Goal: Task Accomplishment & Management: Use online tool/utility

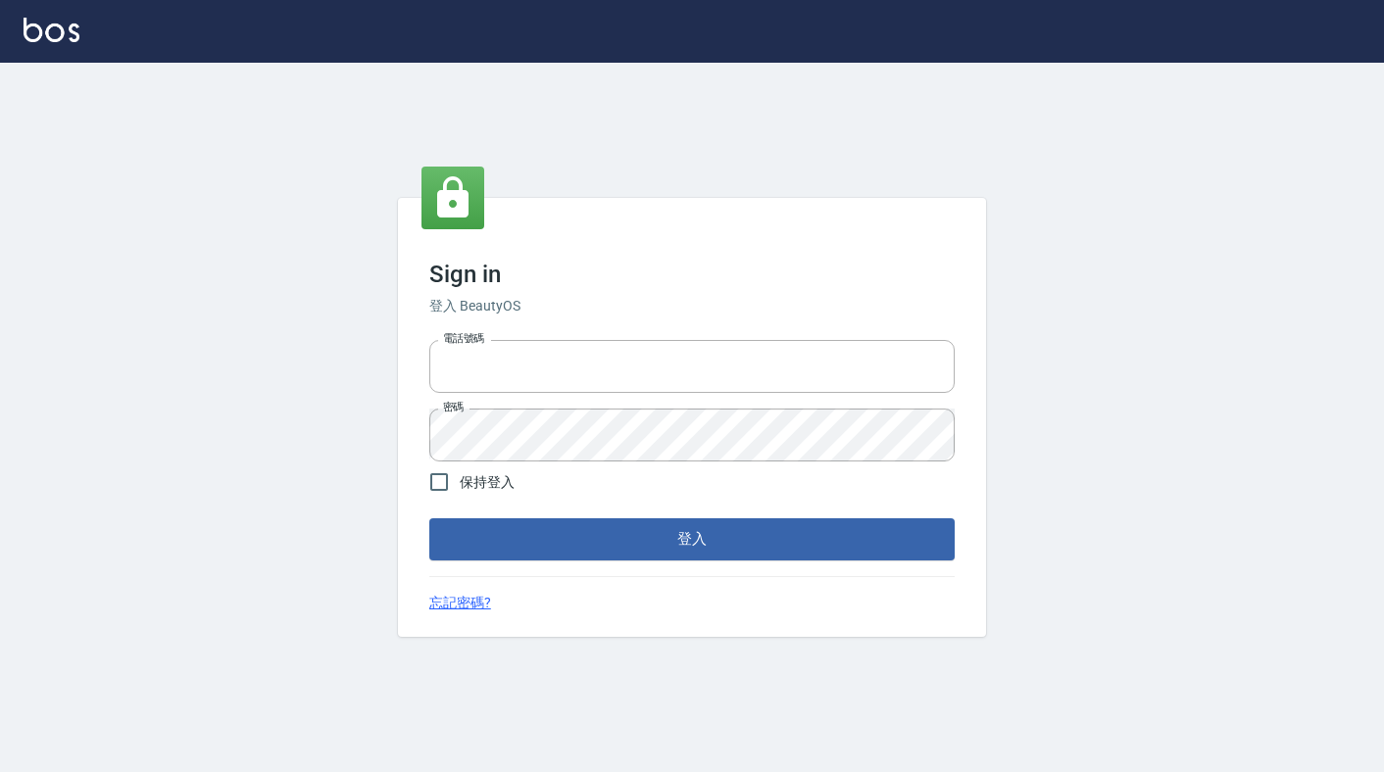
type input "6430581"
click at [535, 569] on div "Sign in 登入 BeautyOS 電話號碼 [PHONE_NUMBER] 電話號碼 密碼 密碼 保持登入 登入 忘記密碼?" at bounding box center [692, 417] width 588 height 438
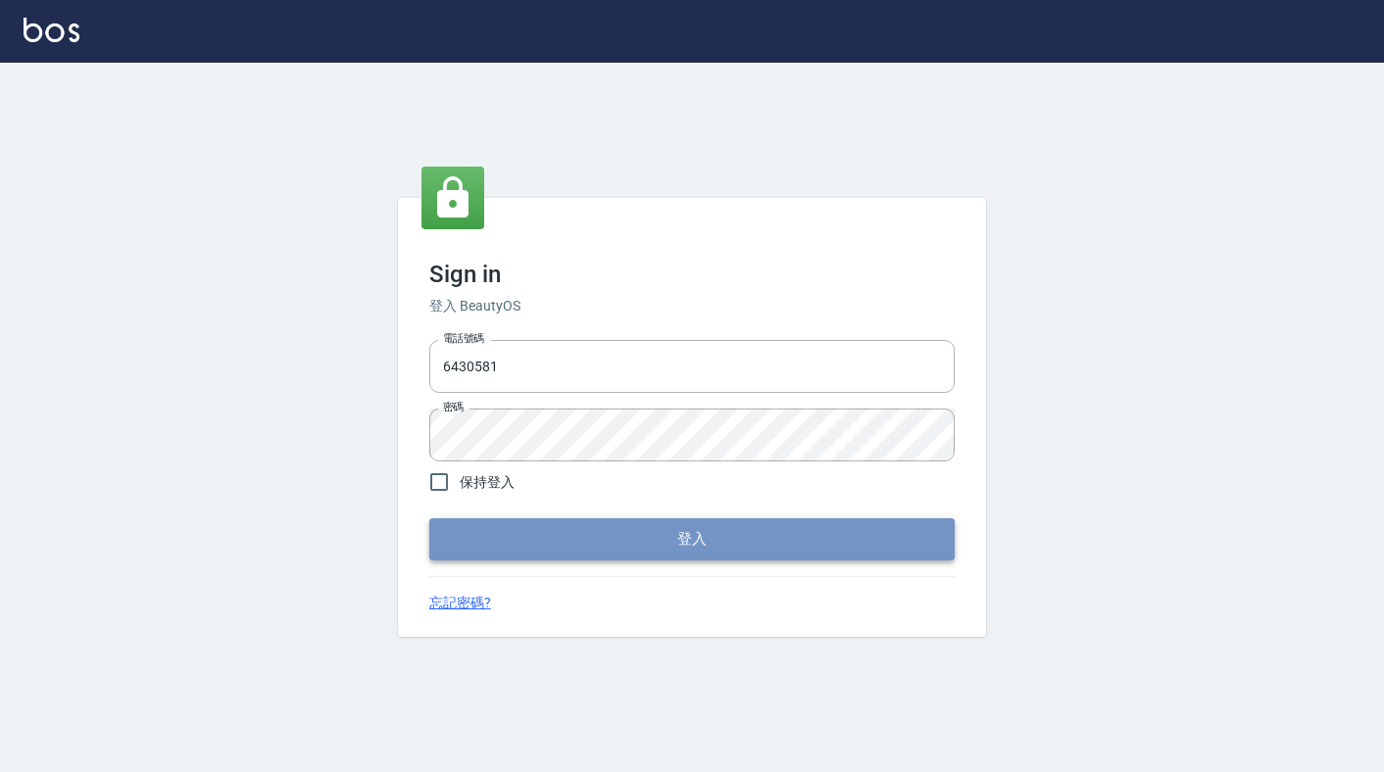
click at [535, 554] on button "登入" at bounding box center [691, 539] width 525 height 41
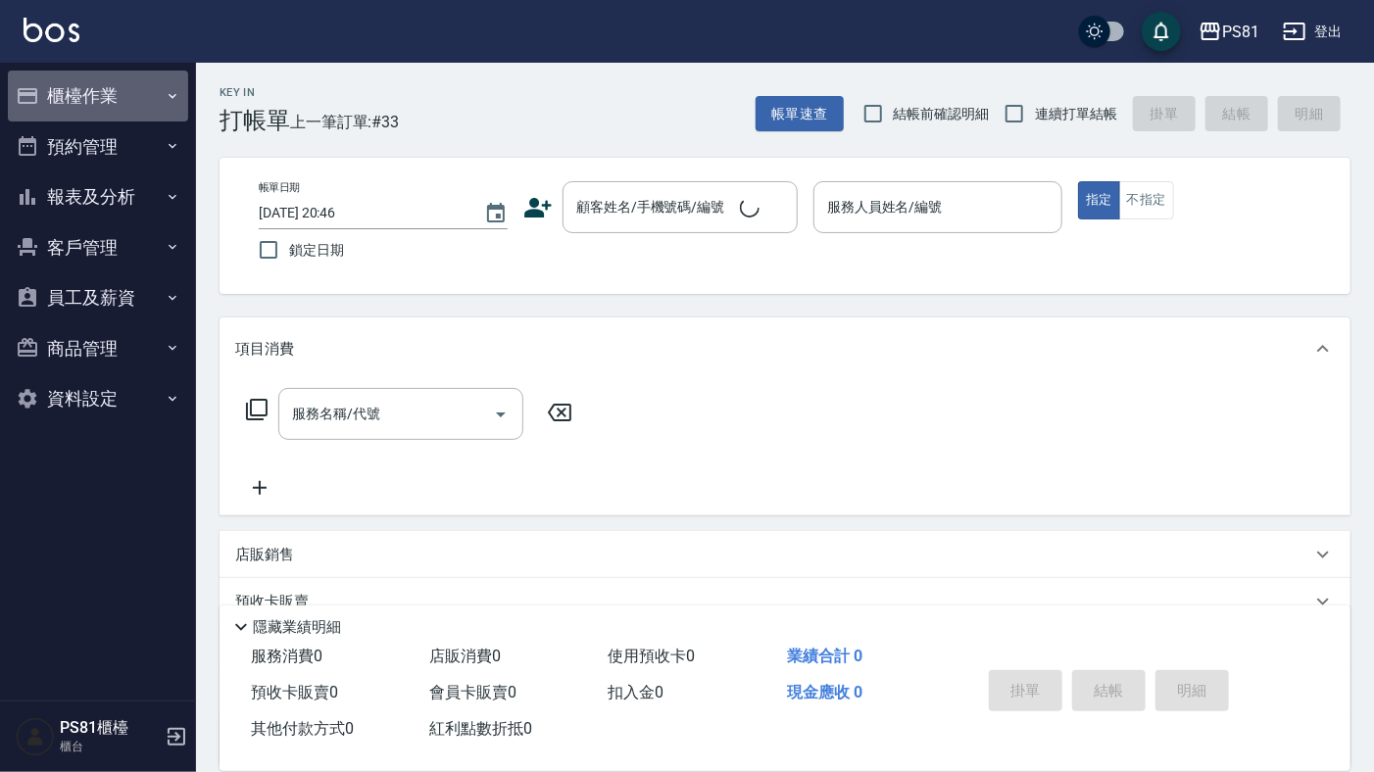
click at [78, 115] on button "櫃檯作業" at bounding box center [98, 96] width 180 height 51
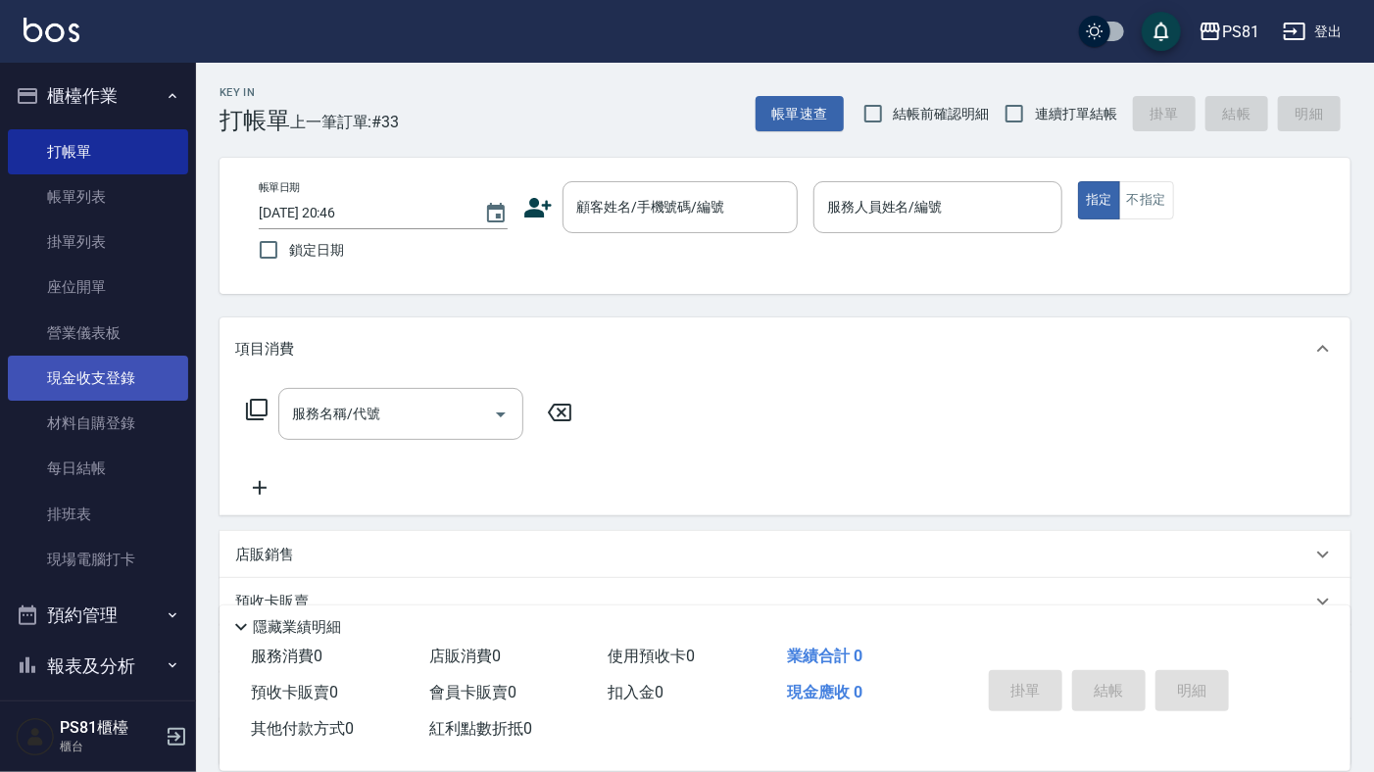
click at [117, 384] on link "現金收支登錄" at bounding box center [98, 378] width 180 height 45
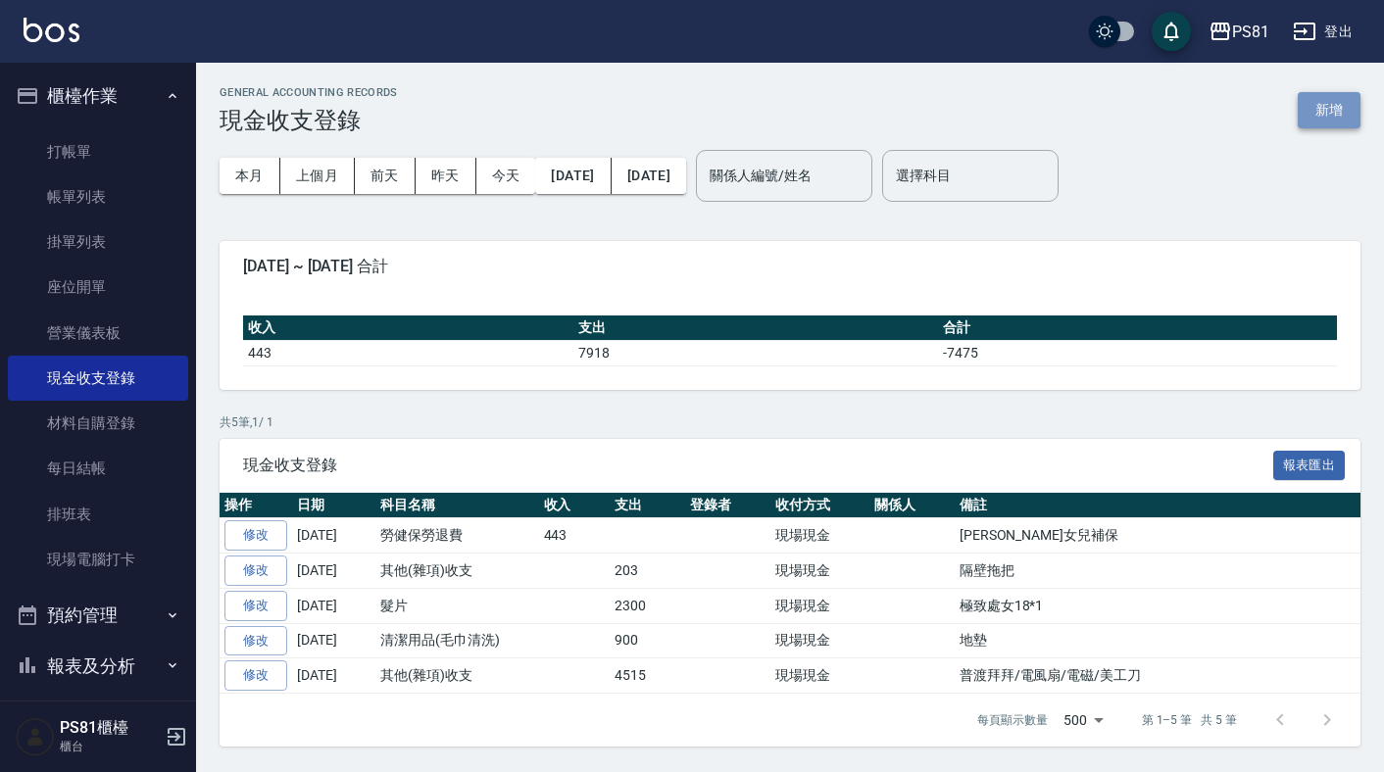
click at [1328, 103] on button "新增" at bounding box center [1329, 110] width 63 height 36
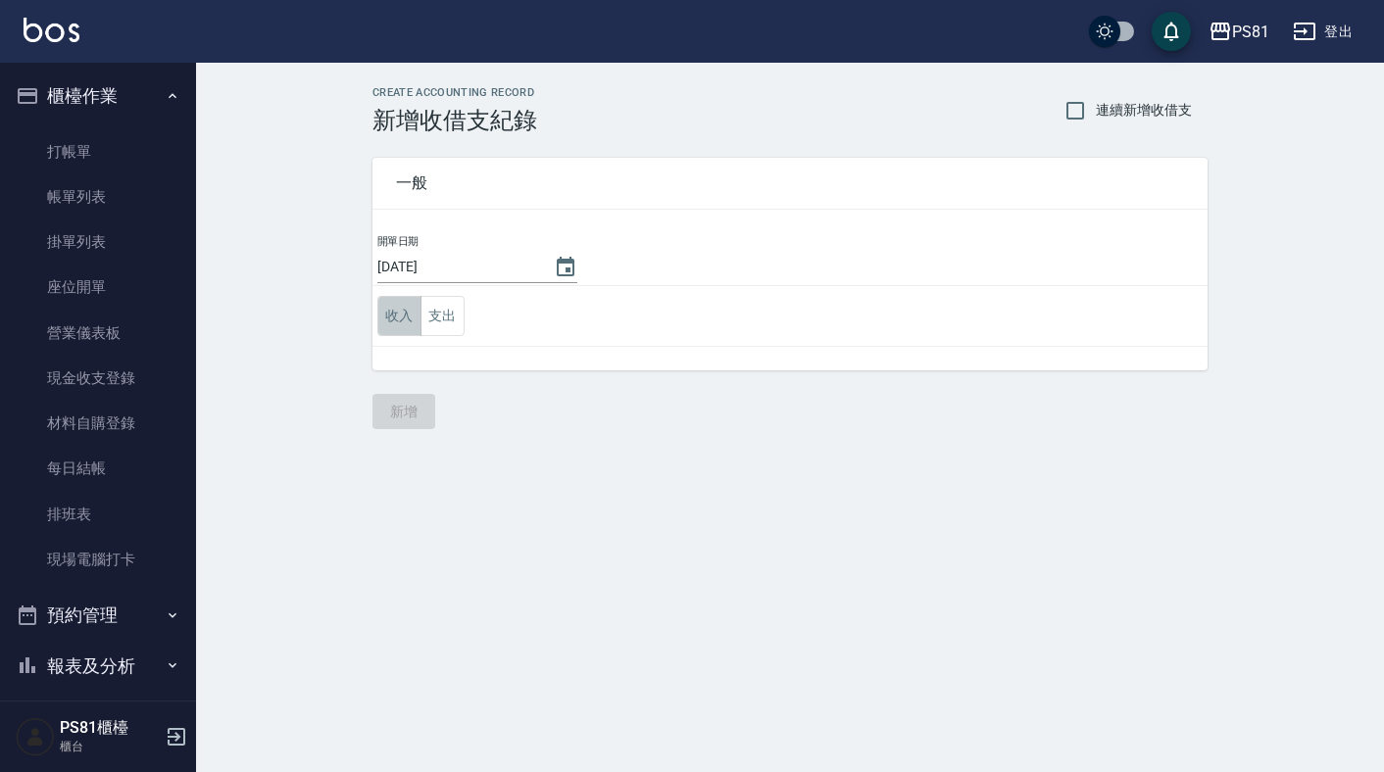
click at [387, 319] on button "收入" at bounding box center [399, 316] width 44 height 40
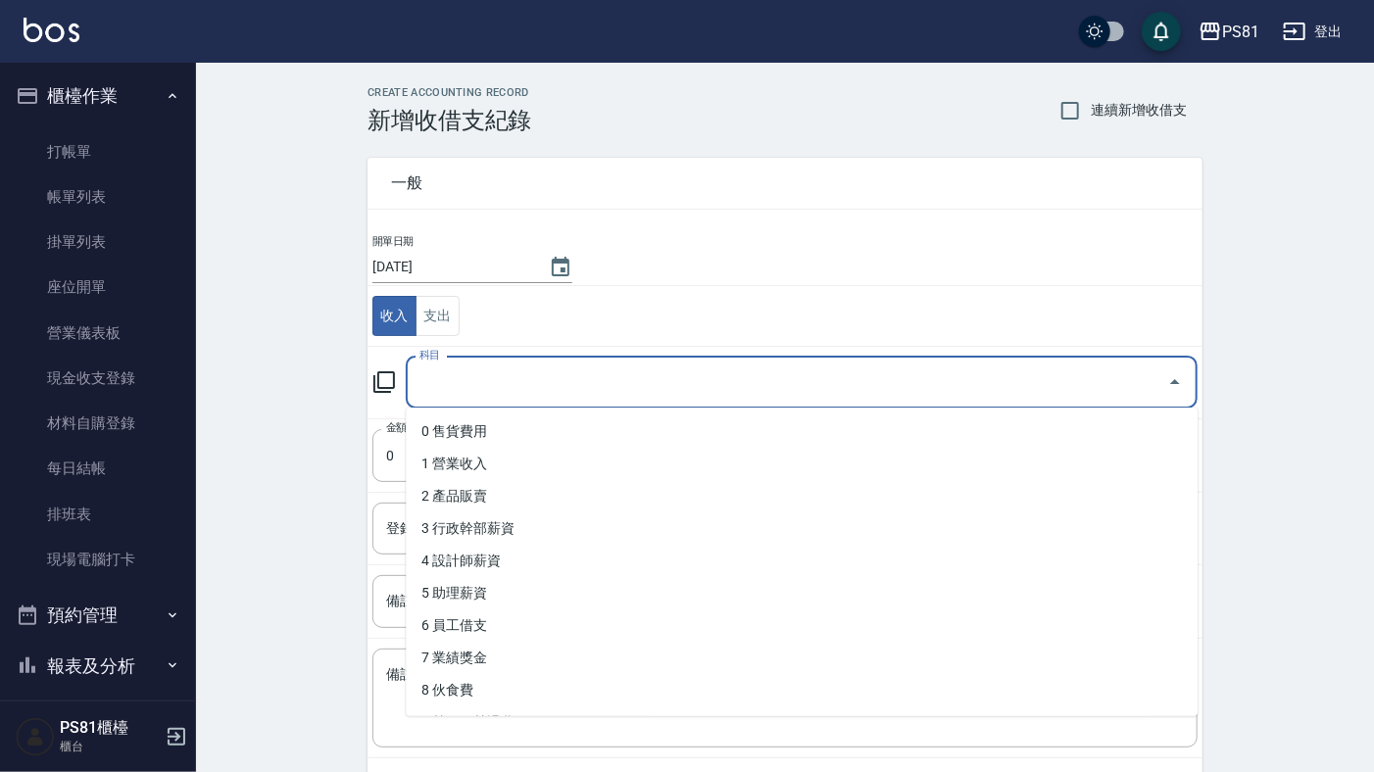
click at [603, 390] on input "科目" at bounding box center [787, 383] width 745 height 34
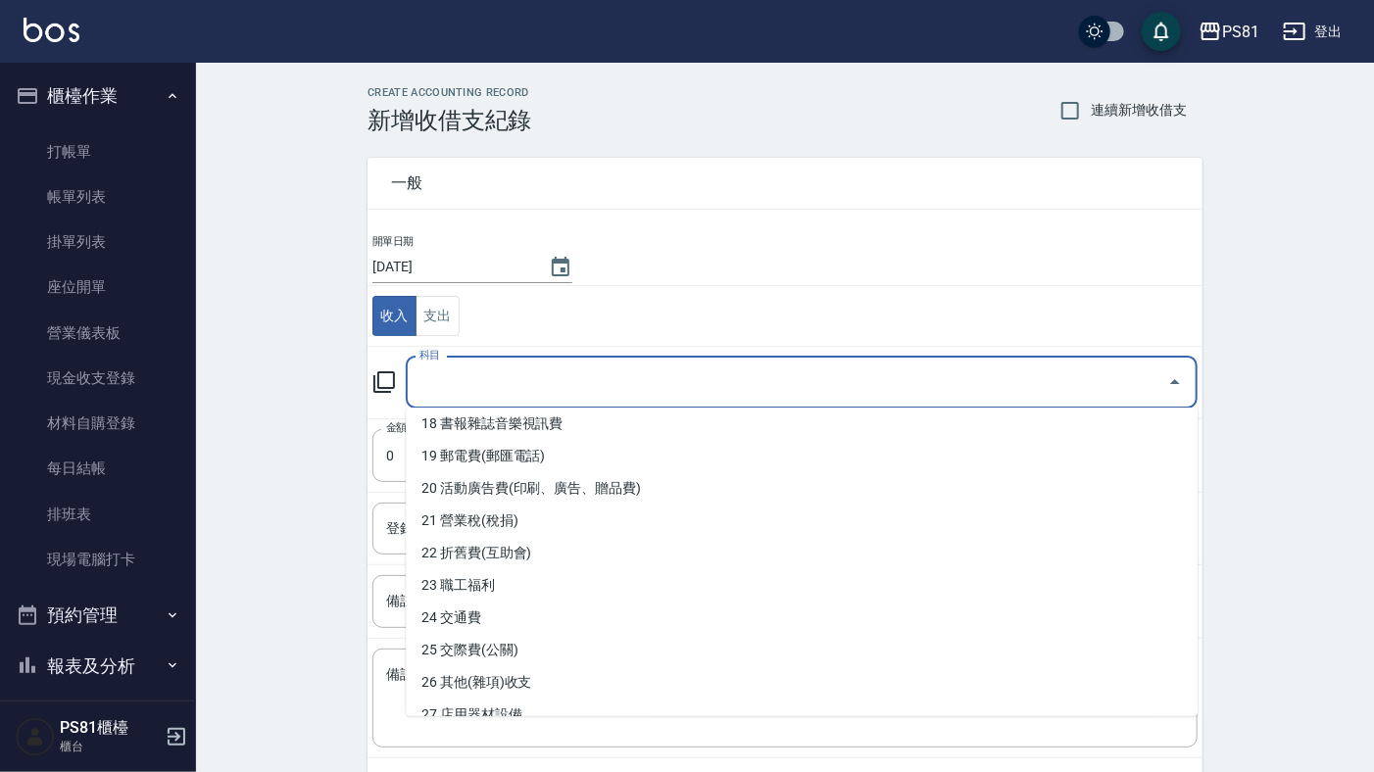
scroll to position [784, 0]
click at [570, 479] on li "26 其他(雜項)收支" at bounding box center [802, 489] width 792 height 32
type input "26 其他(雜項)收支"
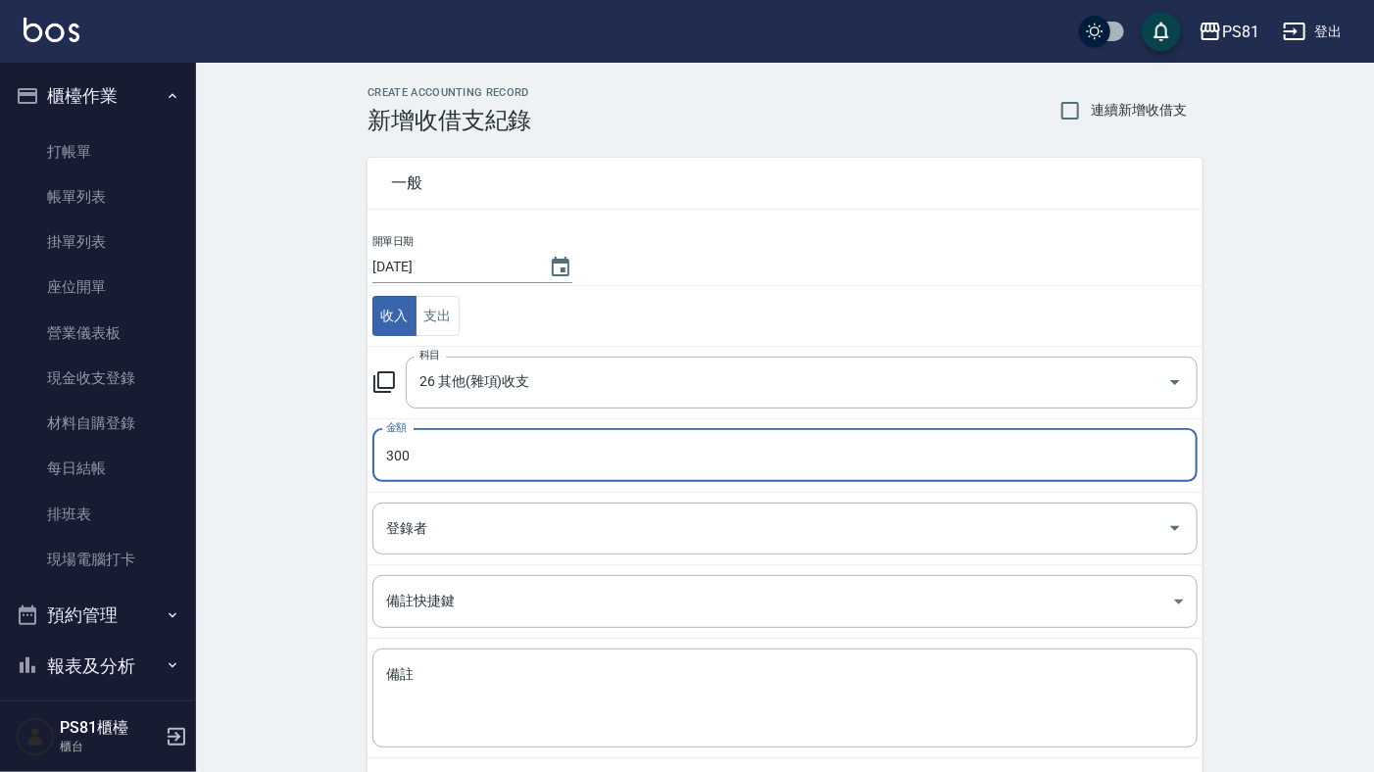
type input "300"
click at [241, 471] on div "CREATE ACCOUNTING RECORD 新增收借支紀錄 連續新增收借支 一般 開單日期 [DATE] 收入 支出 科目 26 其他(雜項)收支 科目…" at bounding box center [785, 464] width 1178 height 803
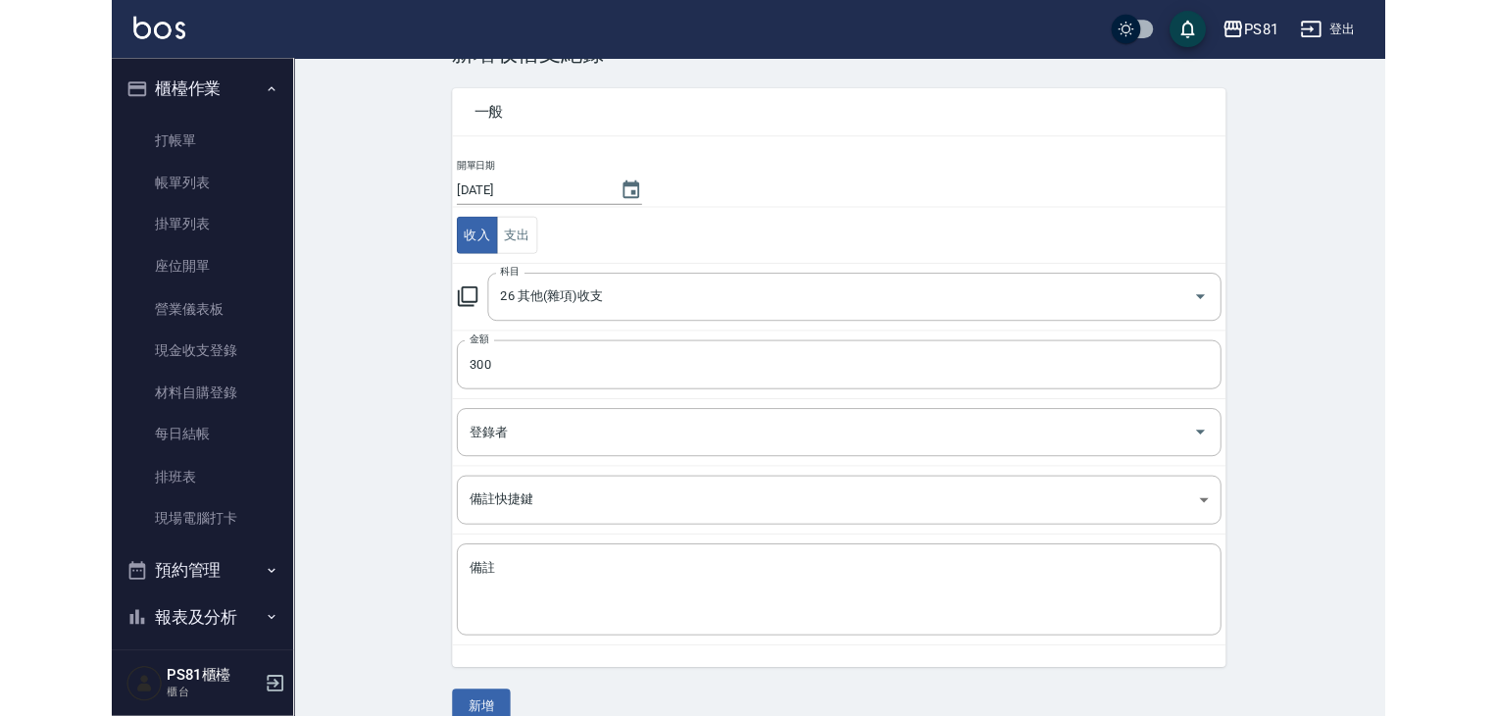
scroll to position [90, 0]
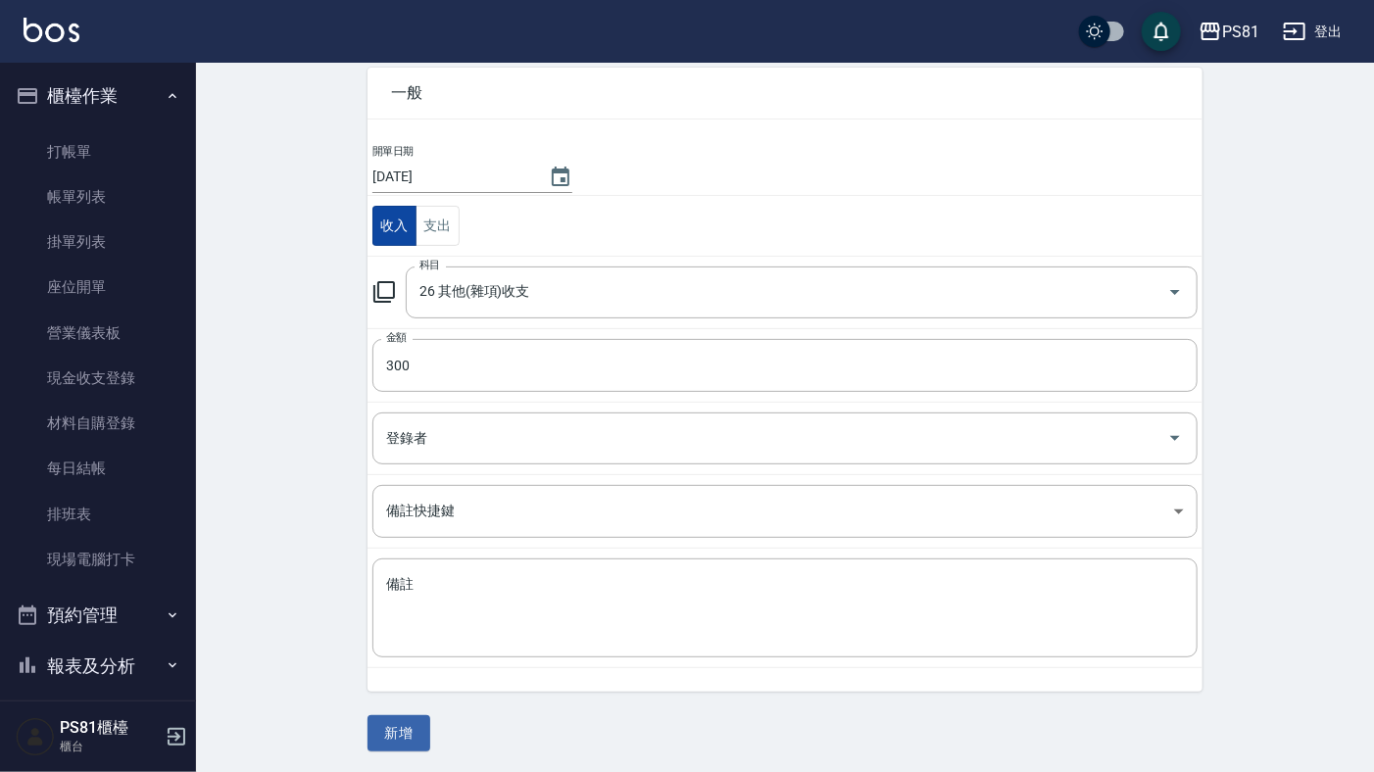
click at [402, 221] on button "收入" at bounding box center [395, 226] width 44 height 40
click at [306, 408] on div "CREATE ACCOUNTING RECORD 新增收借支紀錄 連續新增收借支 一般 開單日期 [DATE] 收入 支出 科目 26 其他(雜項)收支 科目…" at bounding box center [785, 374] width 1178 height 803
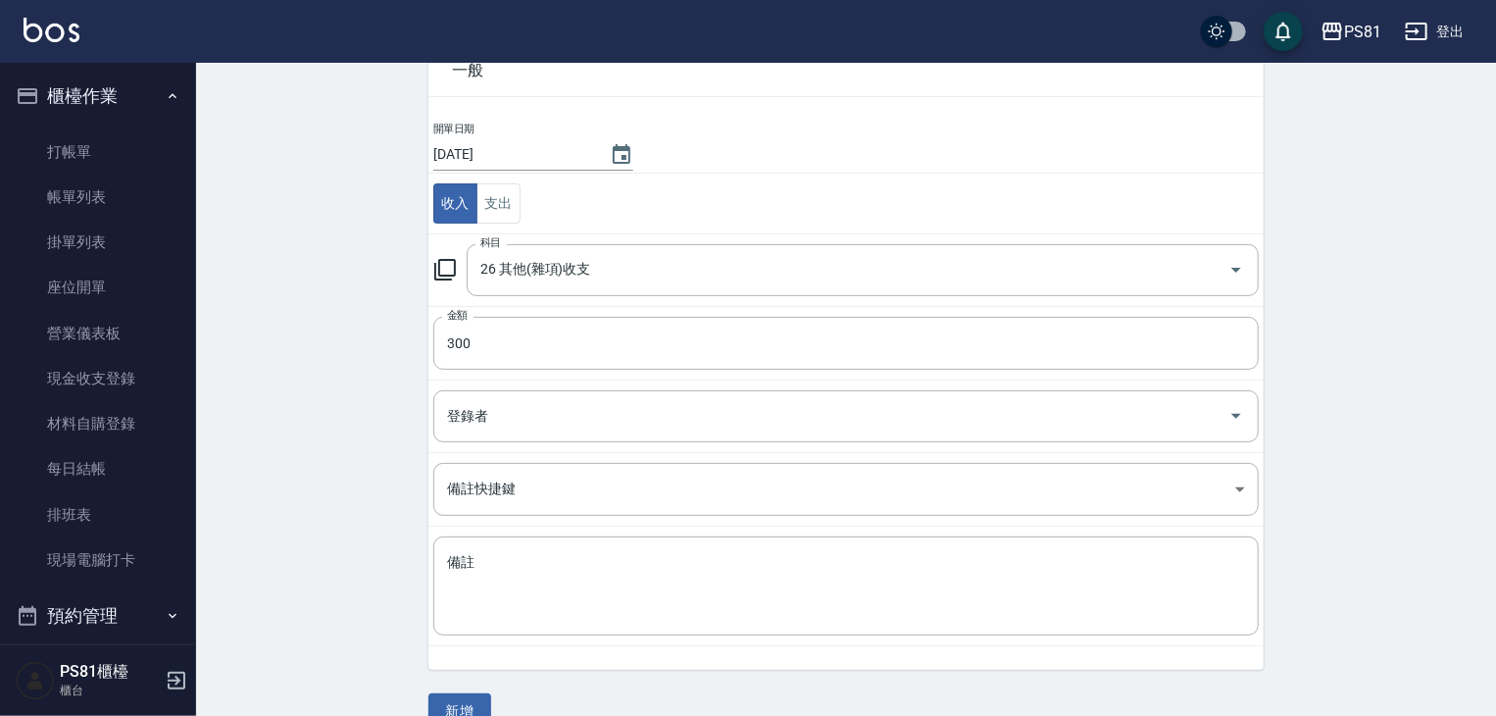
scroll to position [148, 0]
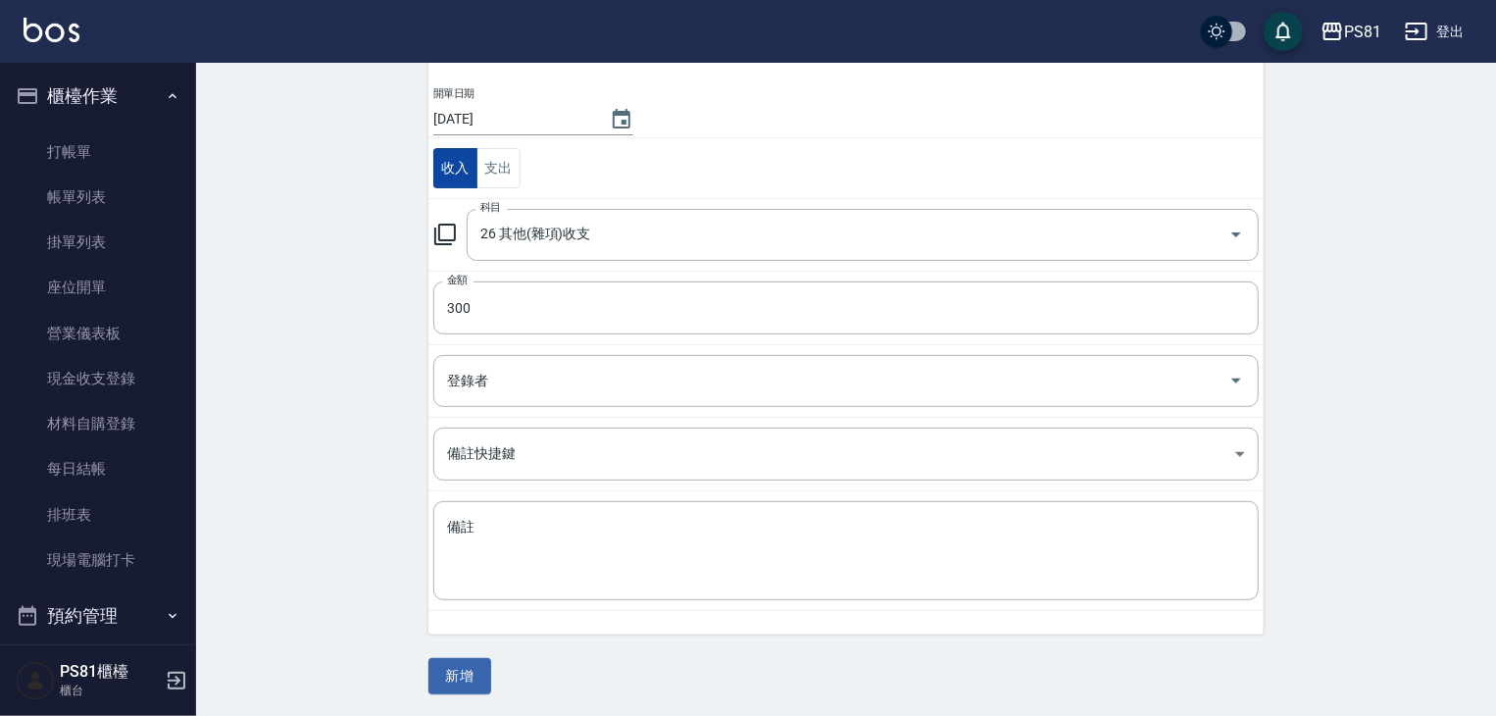
click at [455, 150] on button "收入" at bounding box center [455, 168] width 44 height 40
click at [473, 662] on button "新增" at bounding box center [459, 676] width 63 height 36
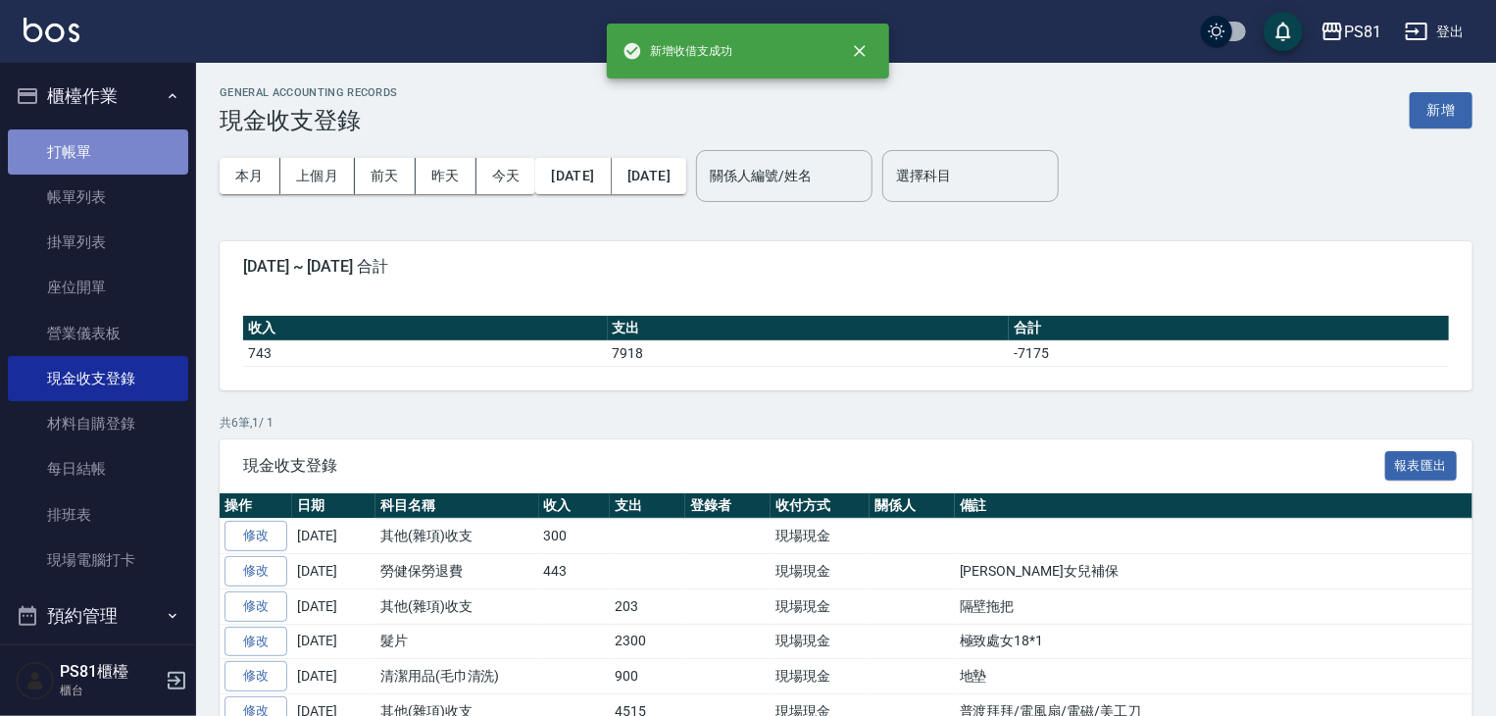
click at [104, 133] on link "打帳單" at bounding box center [98, 151] width 180 height 45
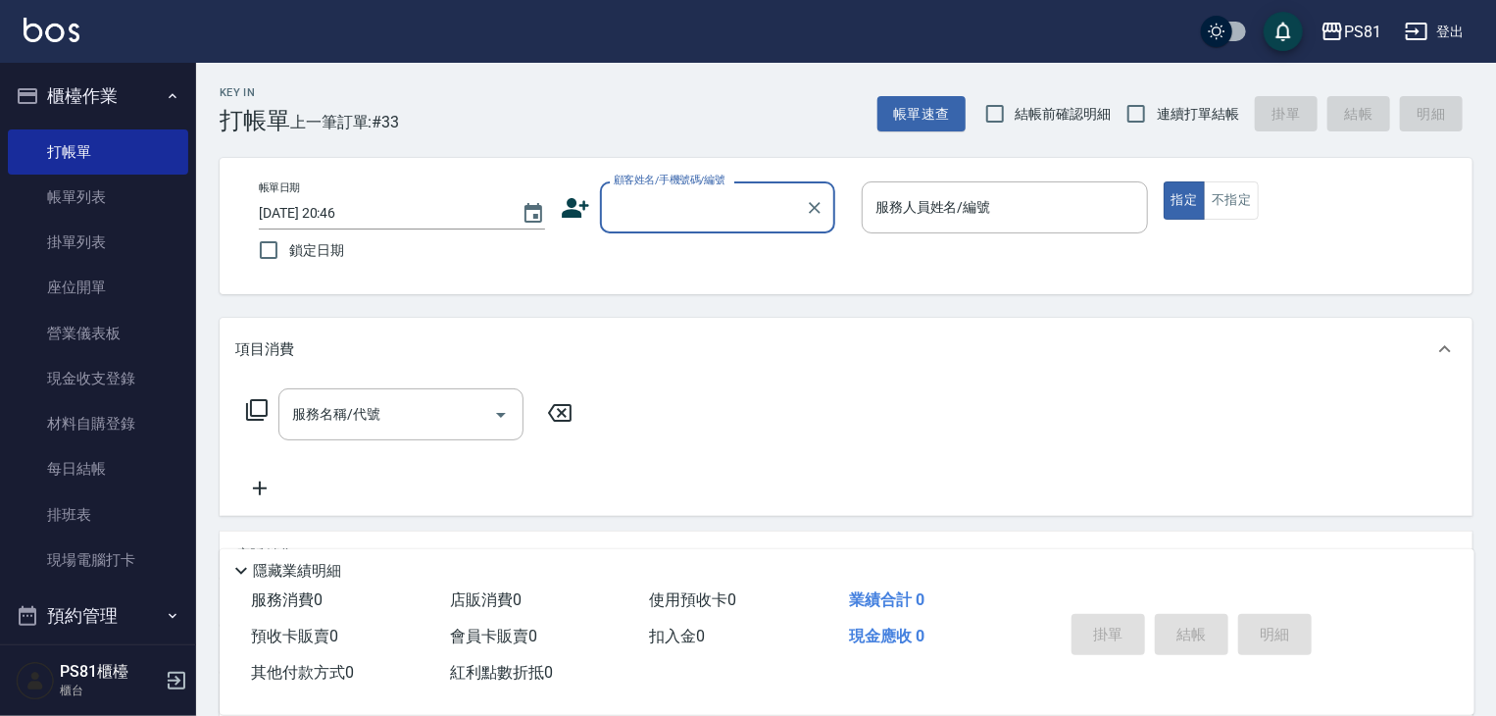
click at [659, 187] on div "顧客姓名/手機號碼/編號" at bounding box center [717, 207] width 235 height 52
click at [618, 111] on div "Key In 打帳單 上一筆訂單:#33 帳單速查 結帳前確認明細 連續打單結帳 掛單 結帳 明細" at bounding box center [834, 99] width 1276 height 72
click at [712, 201] on input "顧客姓名/手機號碼/編號" at bounding box center [703, 207] width 188 height 34
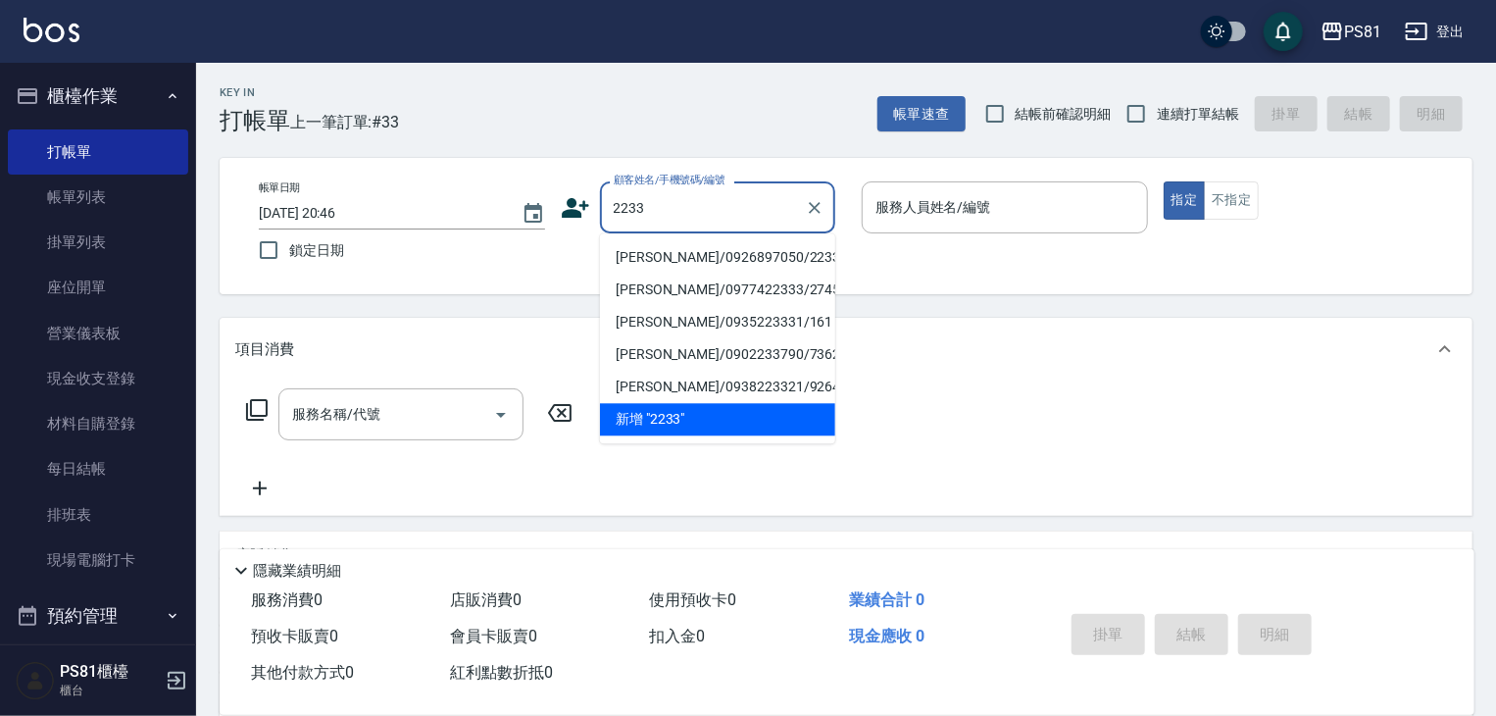
type input "[PERSON_NAME]/0926897050/2233"
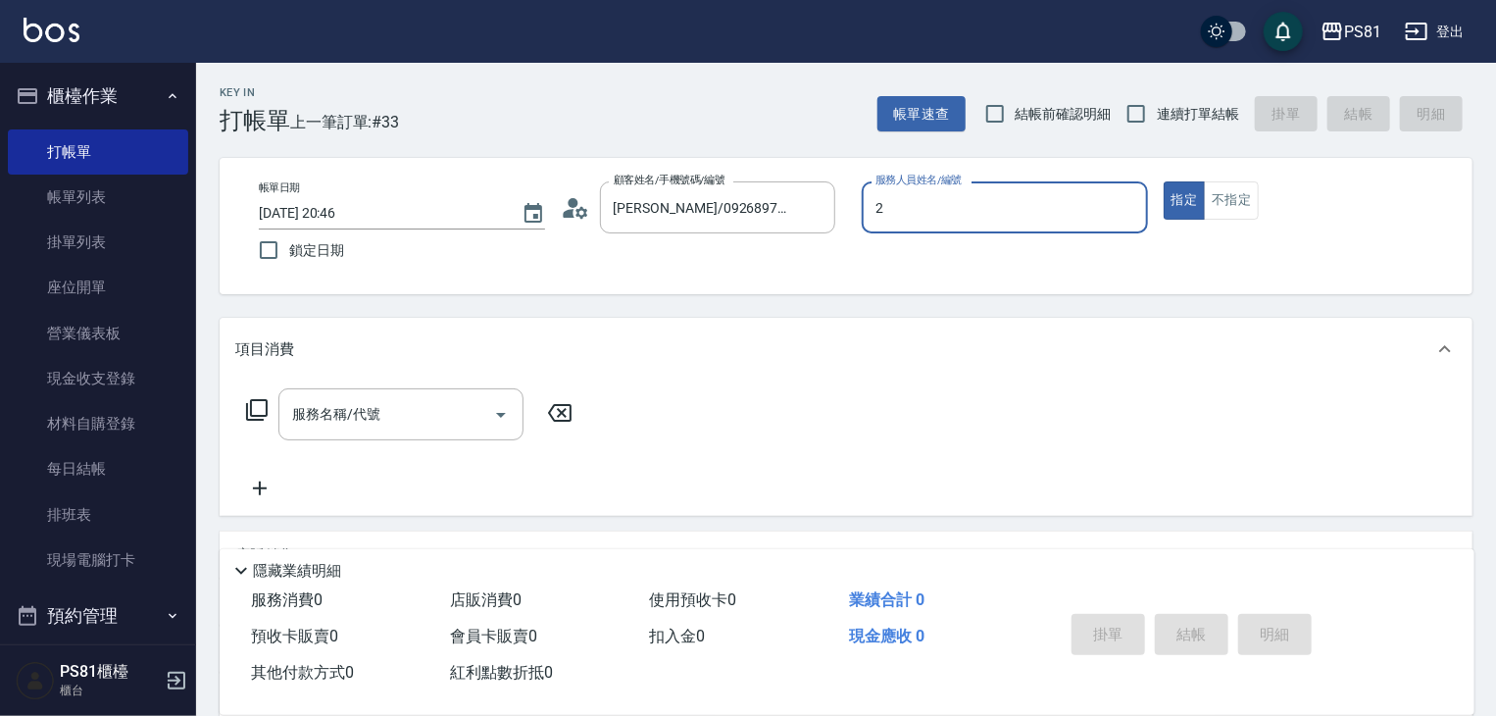
type input "[DEMOGRAPHIC_DATA]-2"
type button "true"
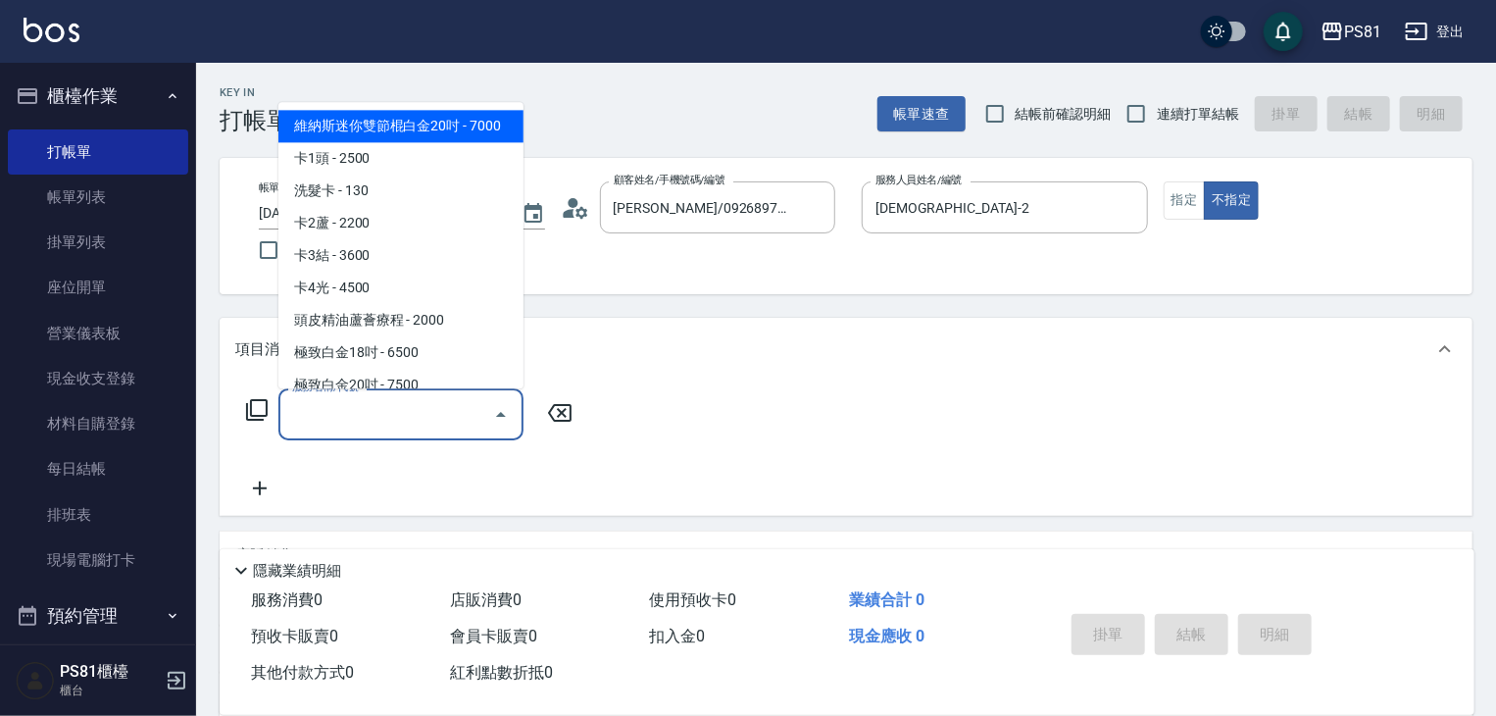
click at [388, 425] on input "服務名稱/代號" at bounding box center [386, 414] width 198 height 34
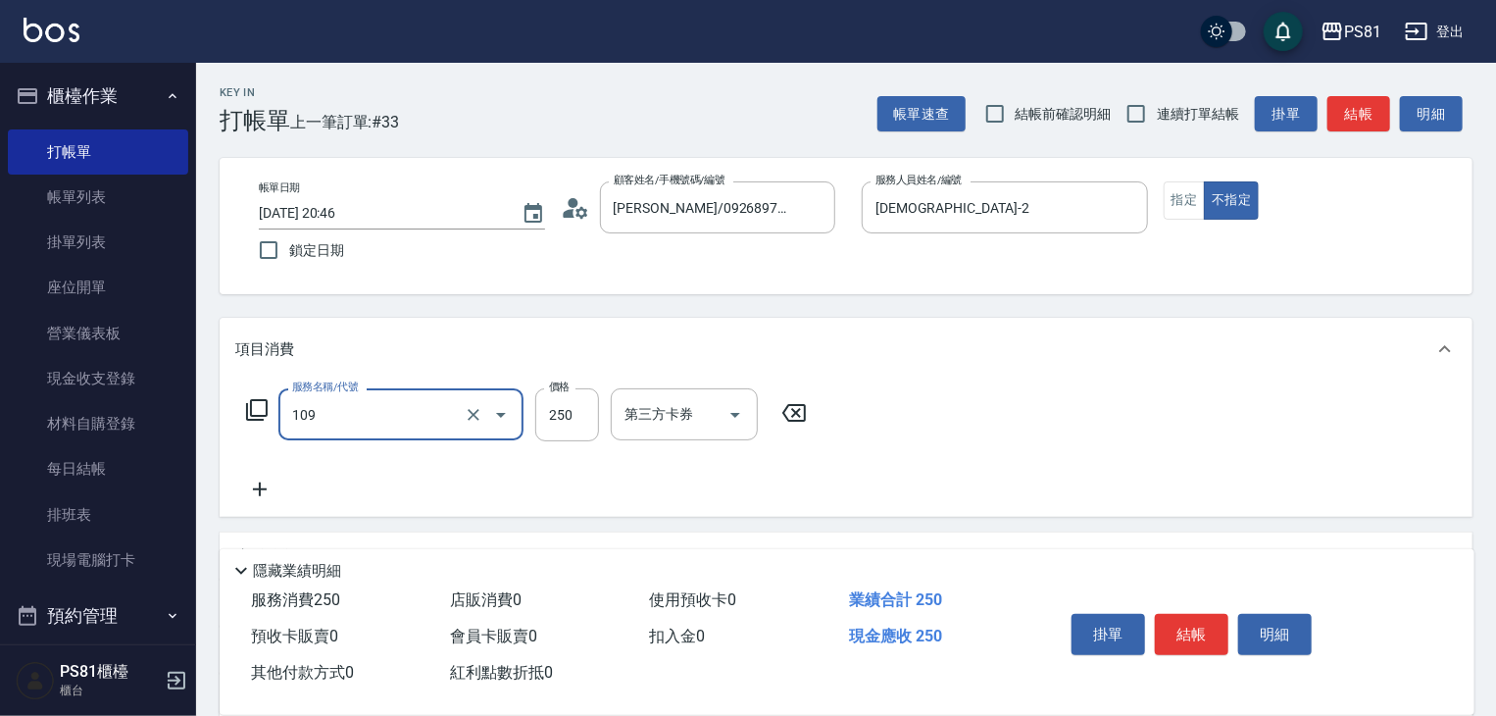
type input "控油AND護色洗(109)"
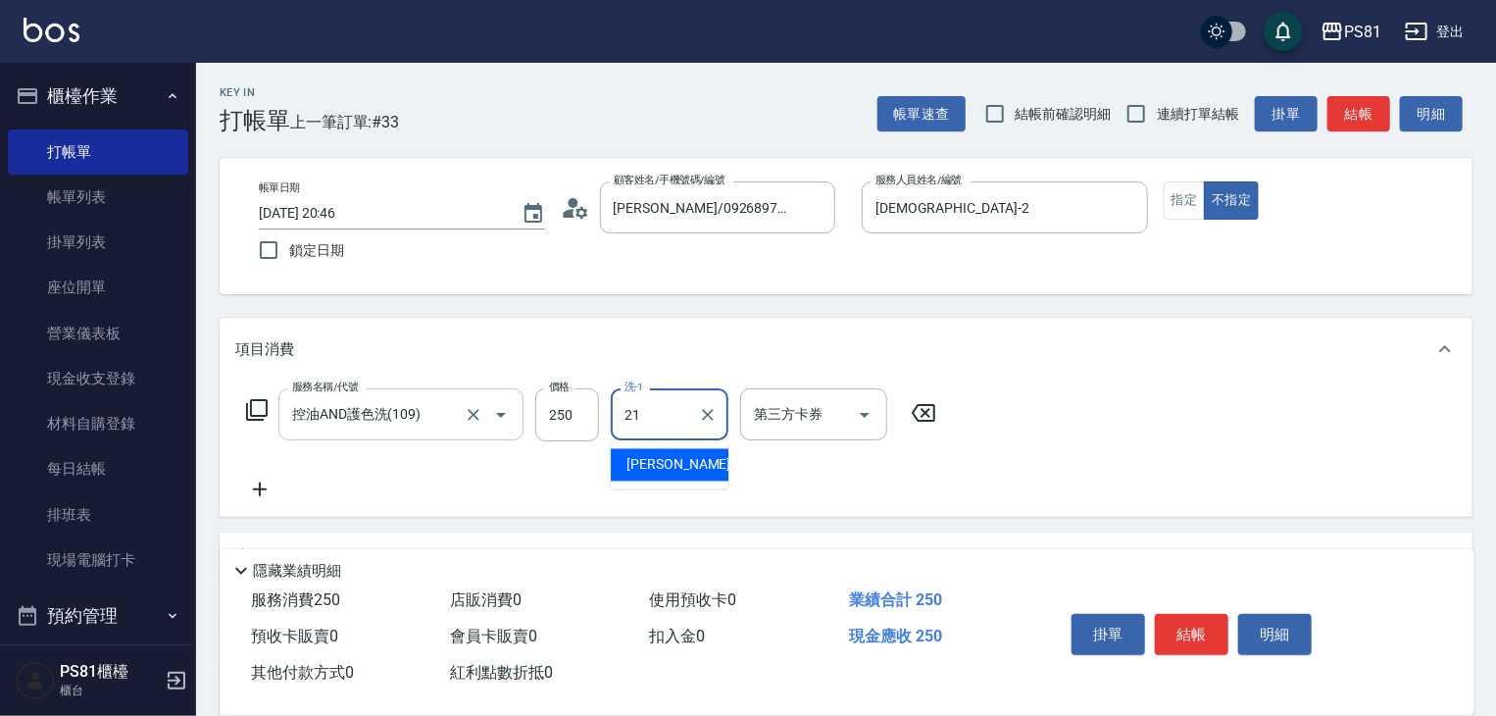
type input "Q比-21"
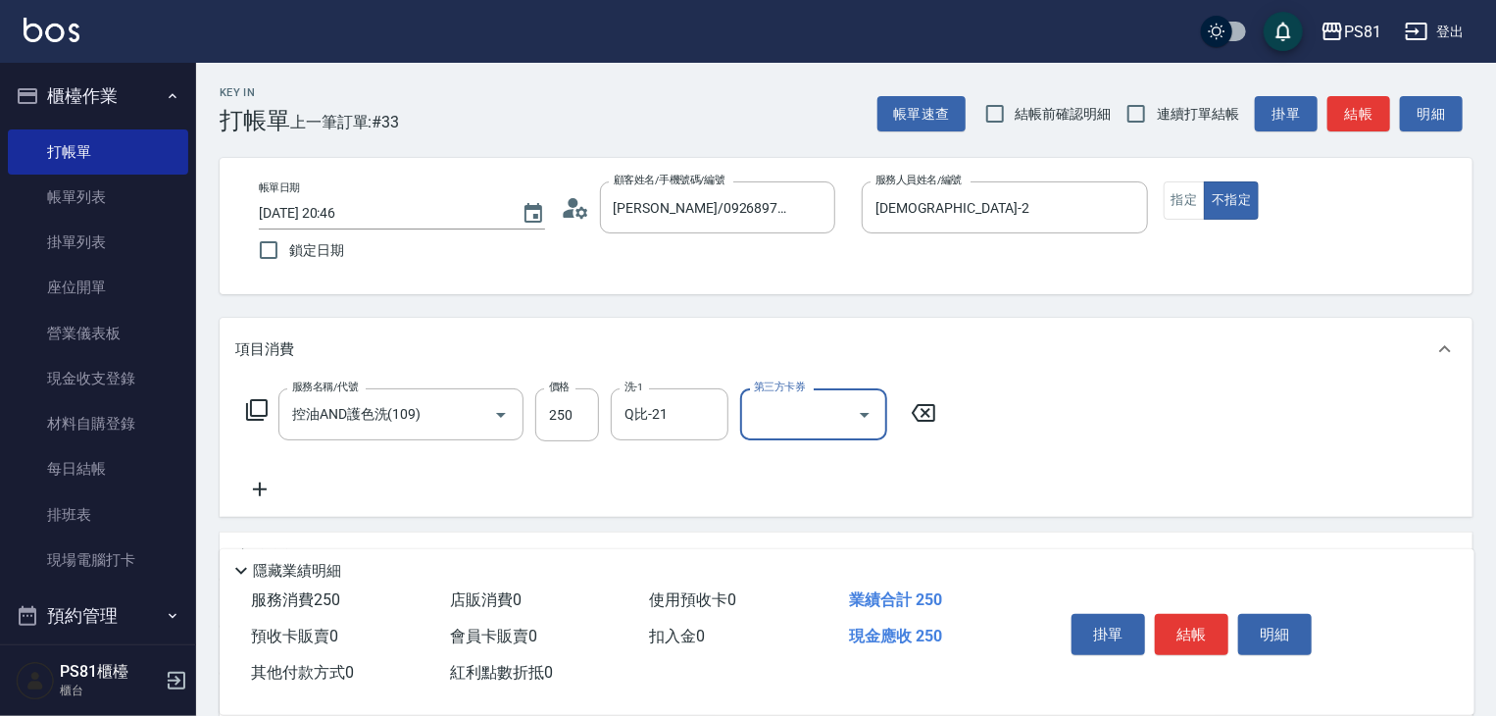
click at [918, 480] on div "服務名稱/代號 控油AND護色洗(109) 服務名稱/代號 價格 250 價格 洗-1 Q比-21 洗-1 第三方卡券 第三方卡券" at bounding box center [591, 444] width 713 height 113
click at [1212, 644] on button "結帳" at bounding box center [1192, 634] width 74 height 41
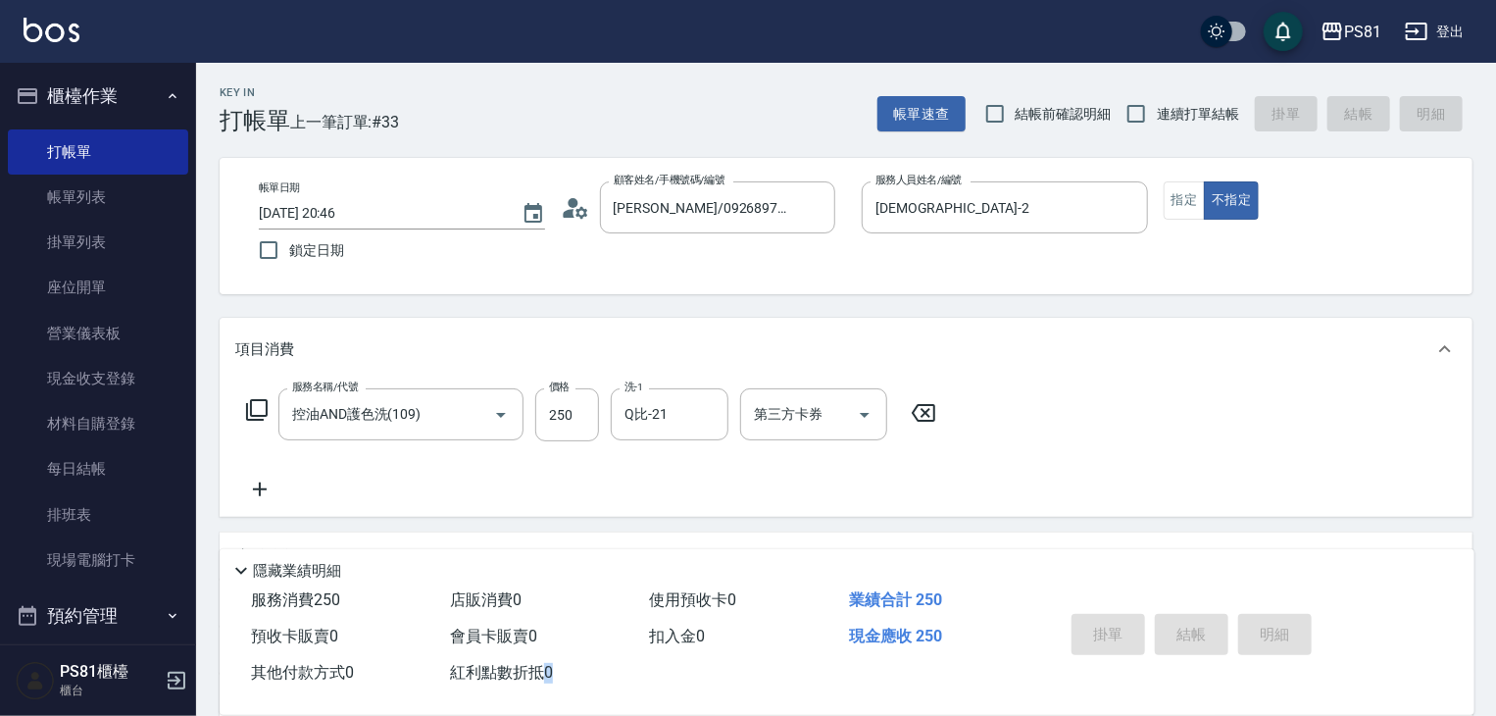
click at [1212, 643] on div "掛單 結帳 明細" at bounding box center [1192, 637] width 256 height 62
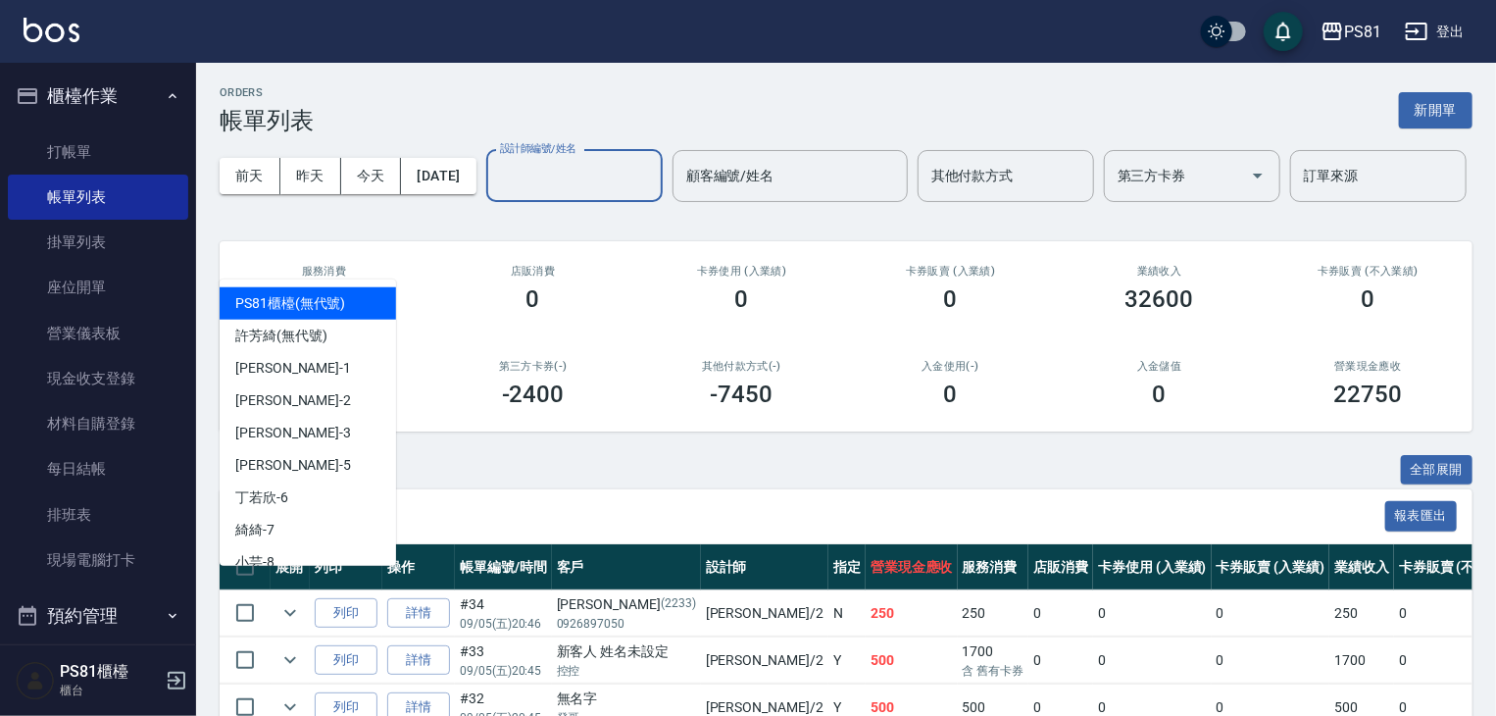
click at [495, 193] on input "設計師編號/姓名" at bounding box center [574, 176] width 159 height 34
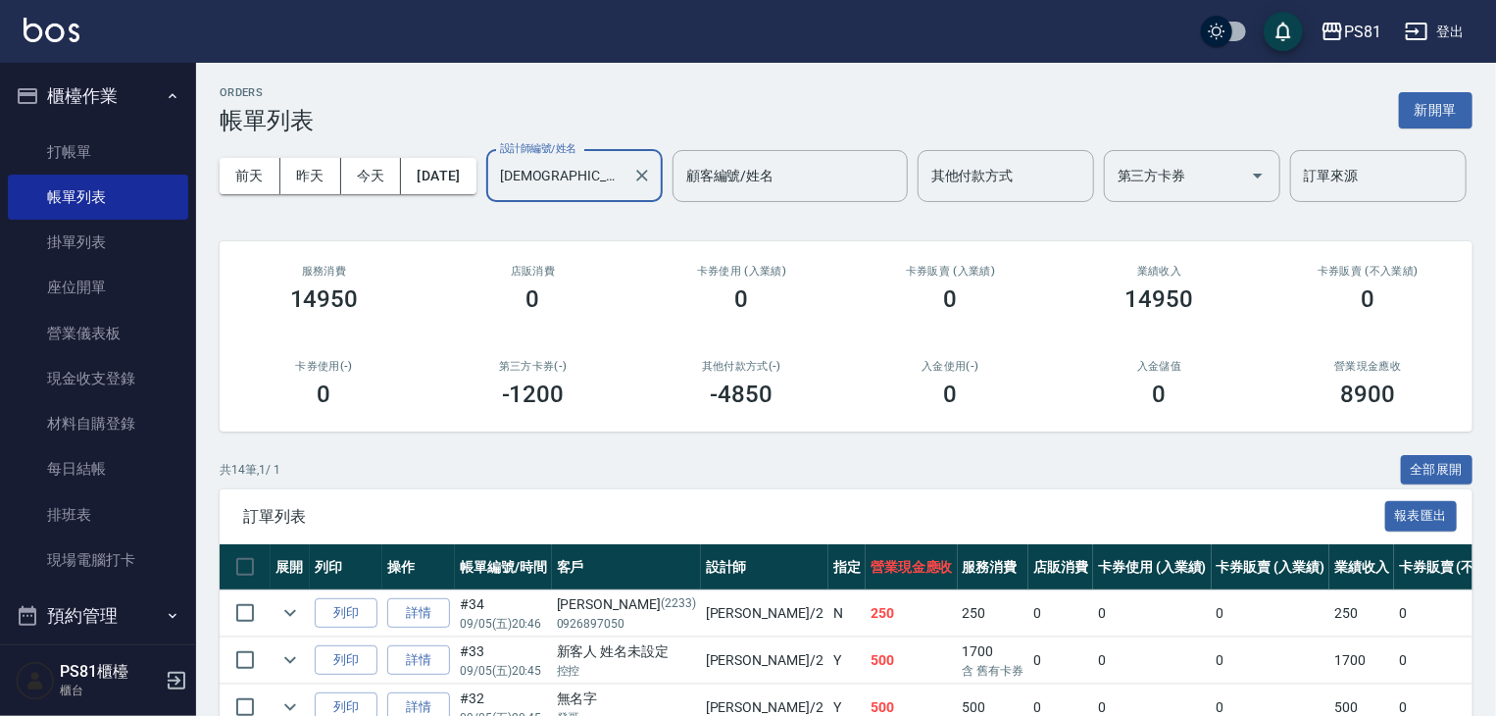
type input "[DEMOGRAPHIC_DATA]-2"
click at [479, 313] on div "0" at bounding box center [533, 298] width 162 height 27
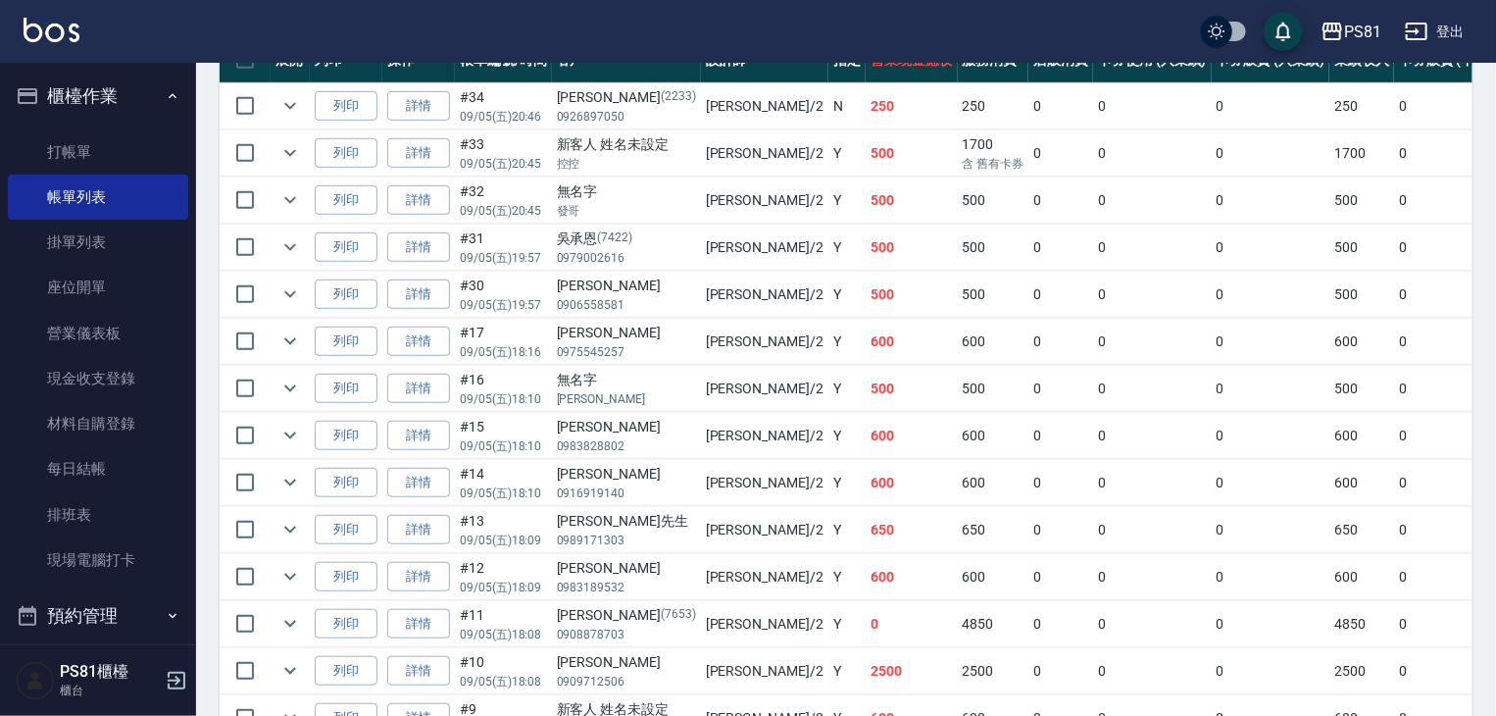
scroll to position [392, 0]
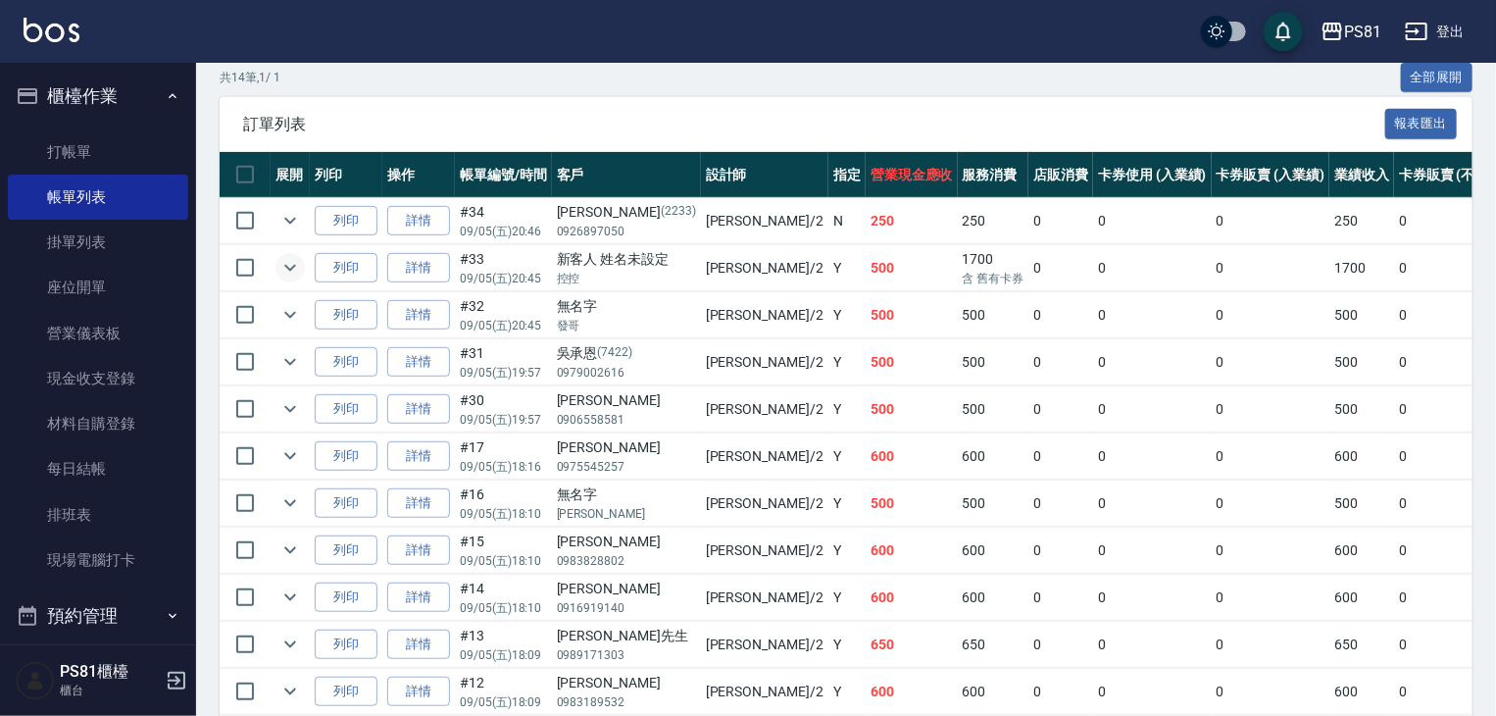
click at [299, 279] on icon "expand row" at bounding box center [290, 268] width 24 height 24
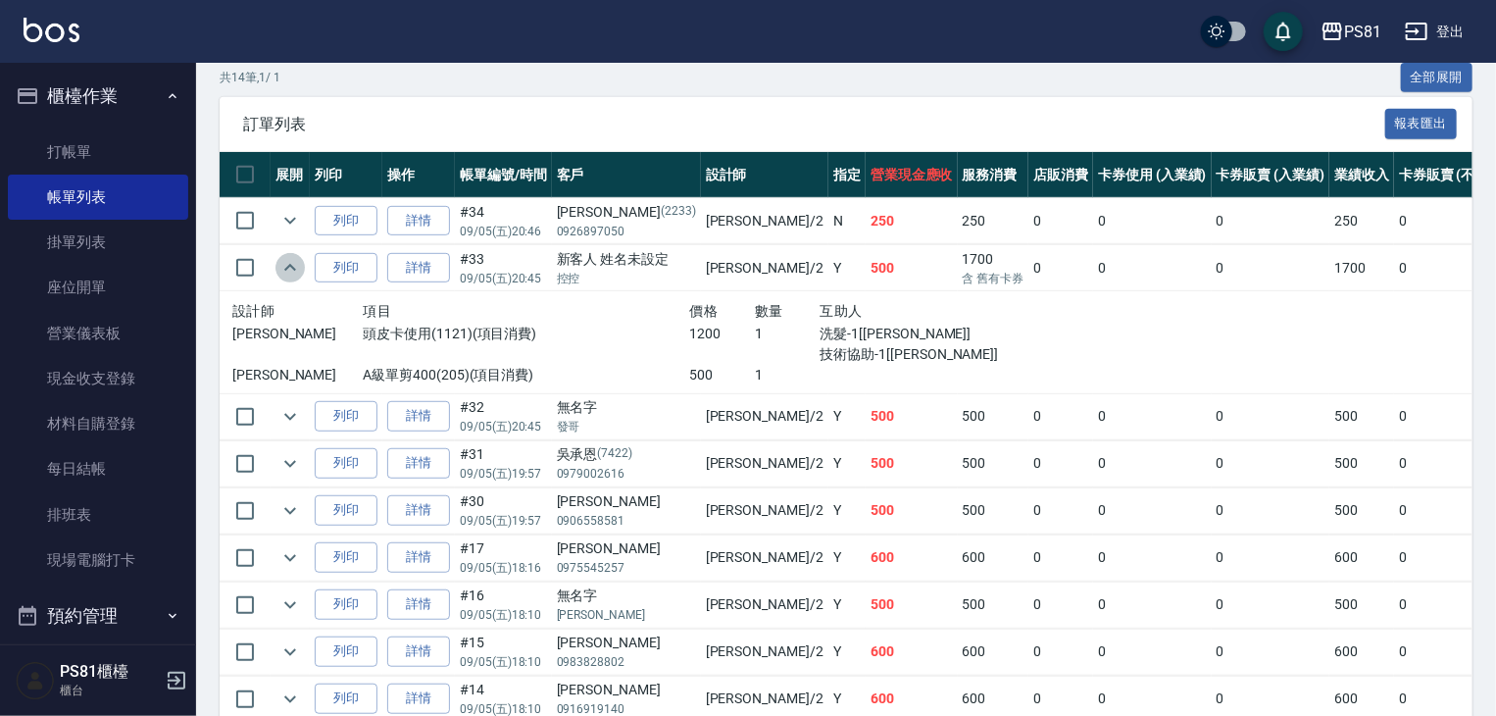
click at [300, 279] on icon "expand row" at bounding box center [290, 268] width 24 height 24
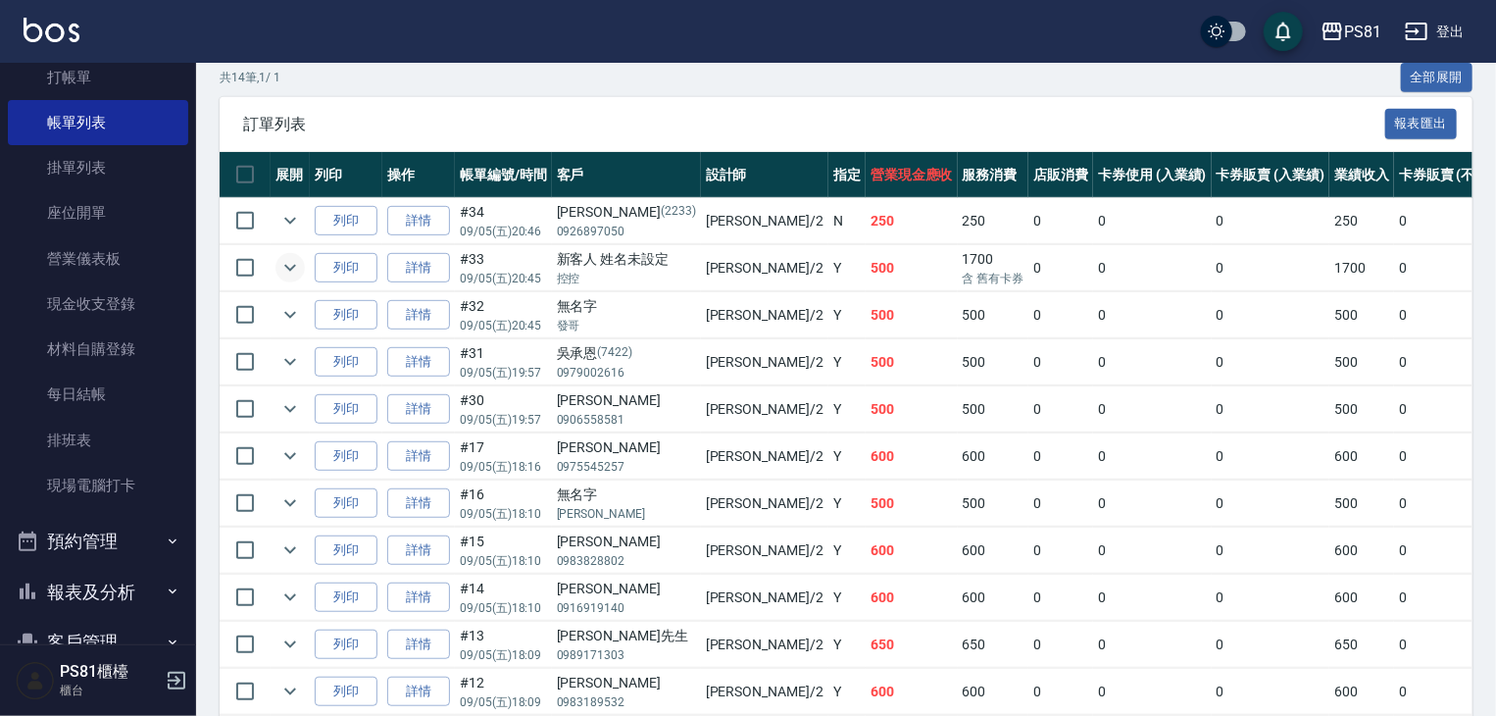
scroll to position [273, 0]
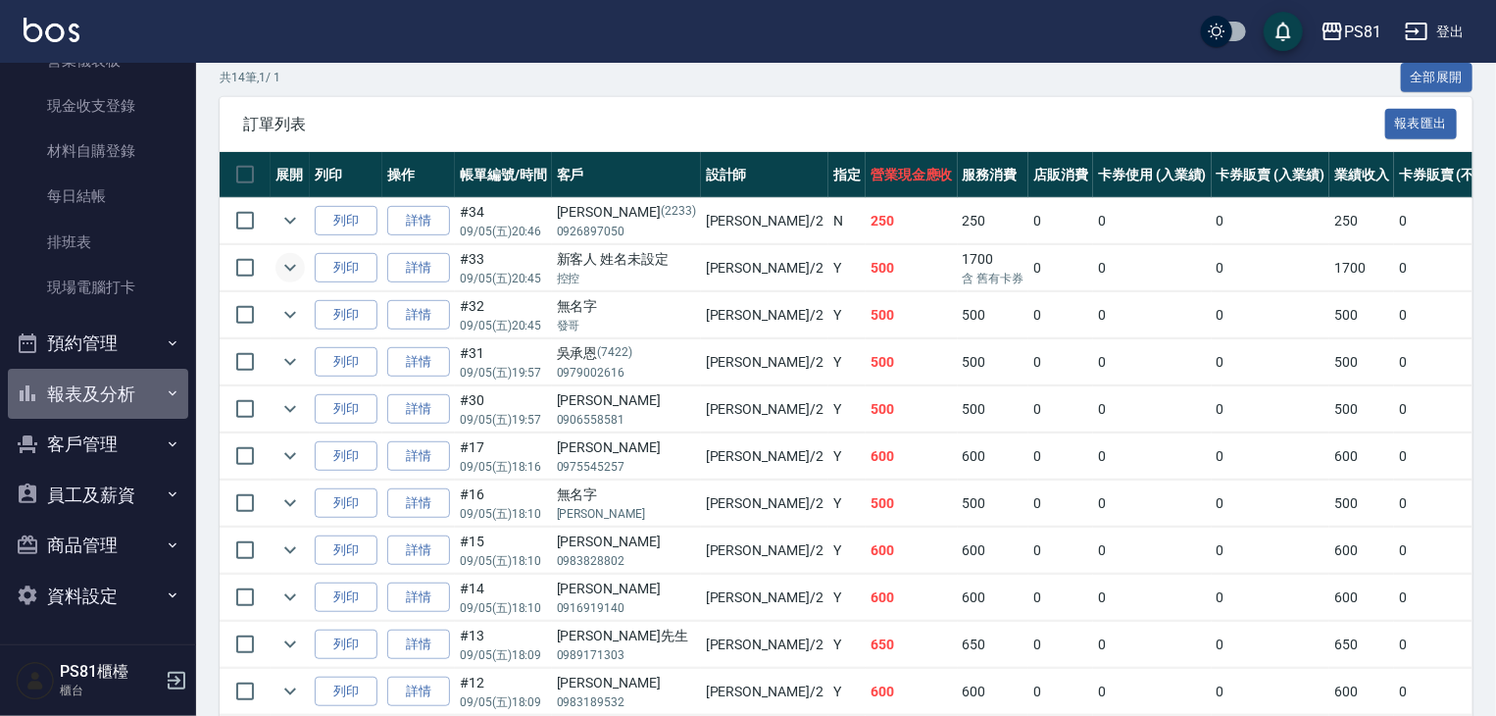
click at [129, 378] on button "報表及分析" at bounding box center [98, 394] width 180 height 51
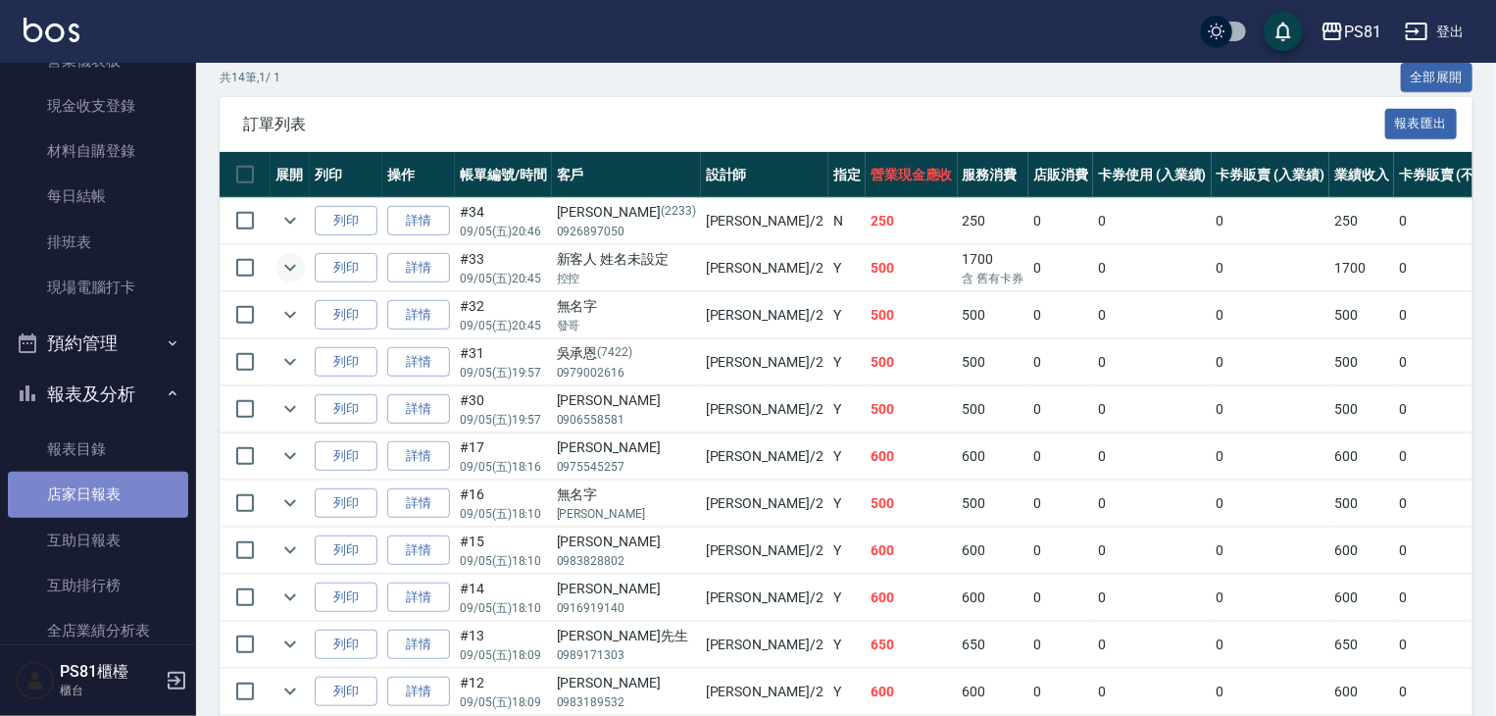
click at [102, 498] on link "店家日報表" at bounding box center [98, 494] width 180 height 45
